Goal: Task Accomplishment & Management: Manage account settings

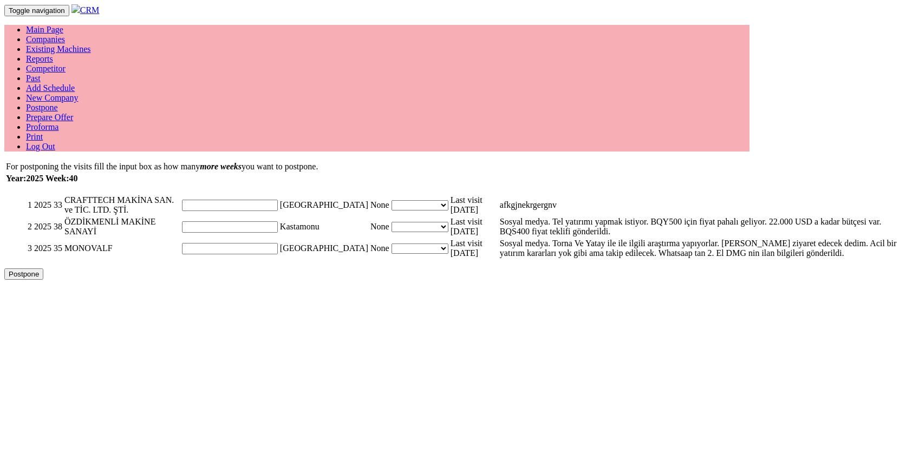
click at [65, 35] on link "Companies" at bounding box center [45, 39] width 39 height 9
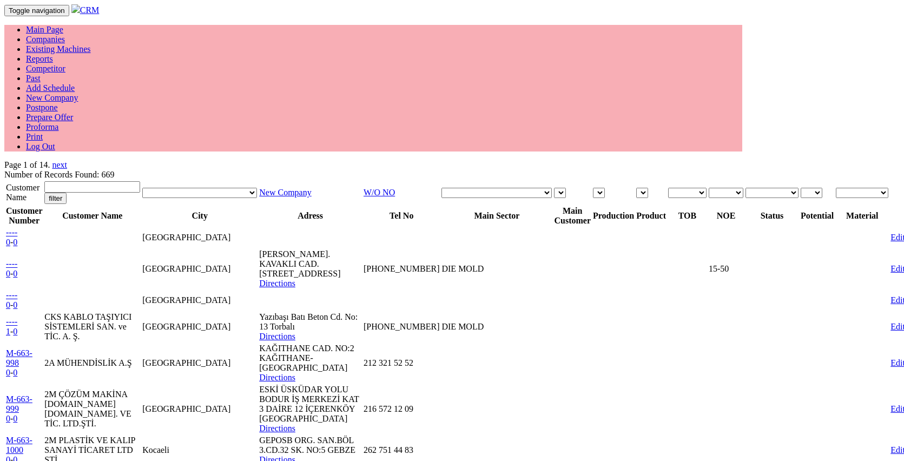
click at [891, 264] on link "Edit" at bounding box center [898, 268] width 15 height 9
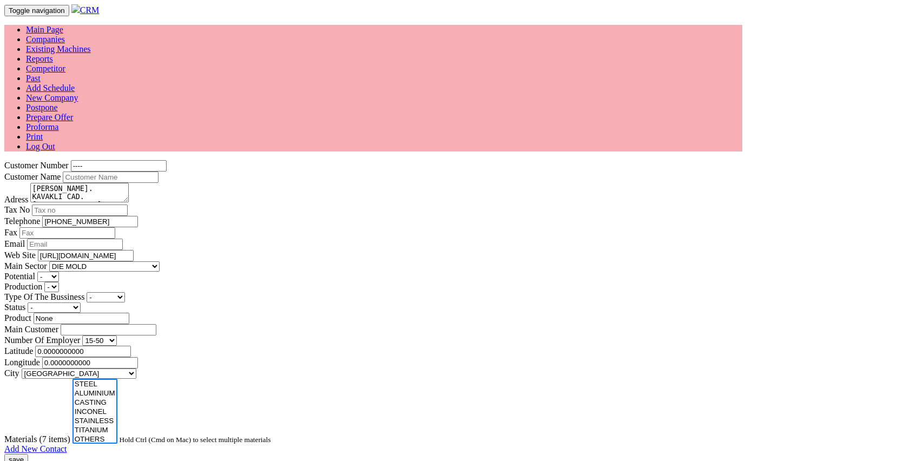
select select "362"
select select "99"
select select
click at [75, 83] on link "Add Schedule" at bounding box center [50, 87] width 49 height 9
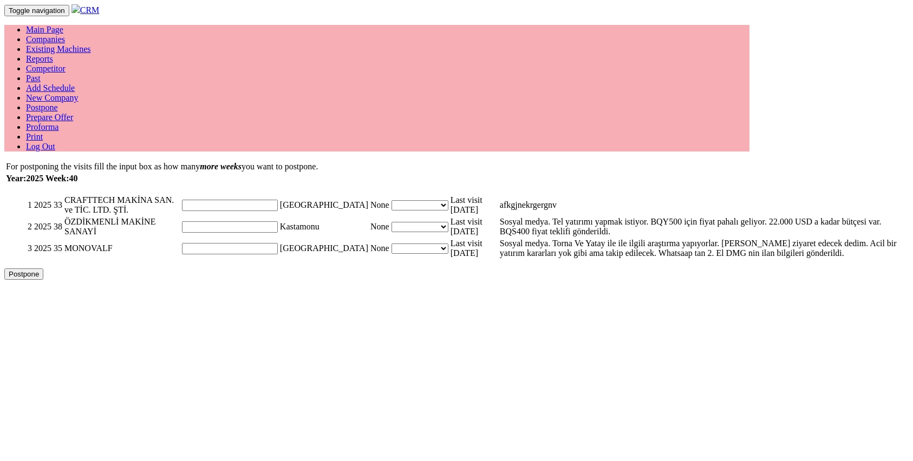
click at [75, 83] on link "Add Schedule" at bounding box center [50, 87] width 49 height 9
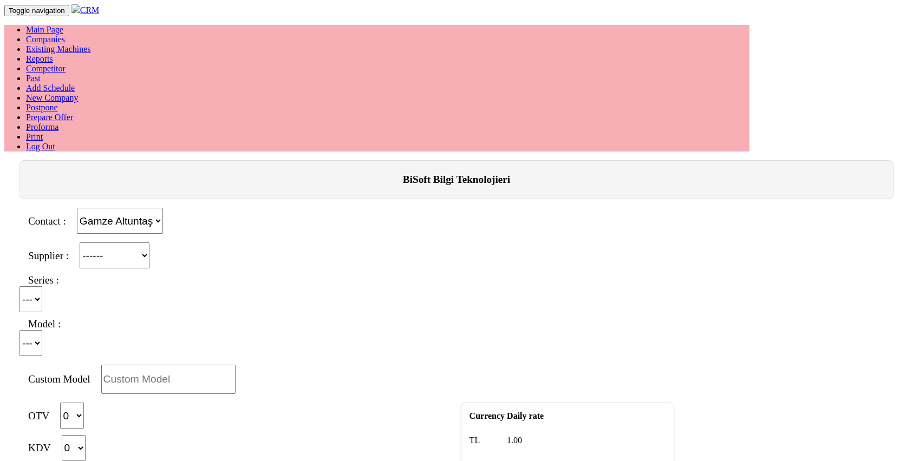
click at [305, 208] on div "Contact : Gamze Altuntaş" at bounding box center [456, 221] width 887 height 26
